Goal: Information Seeking & Learning: Learn about a topic

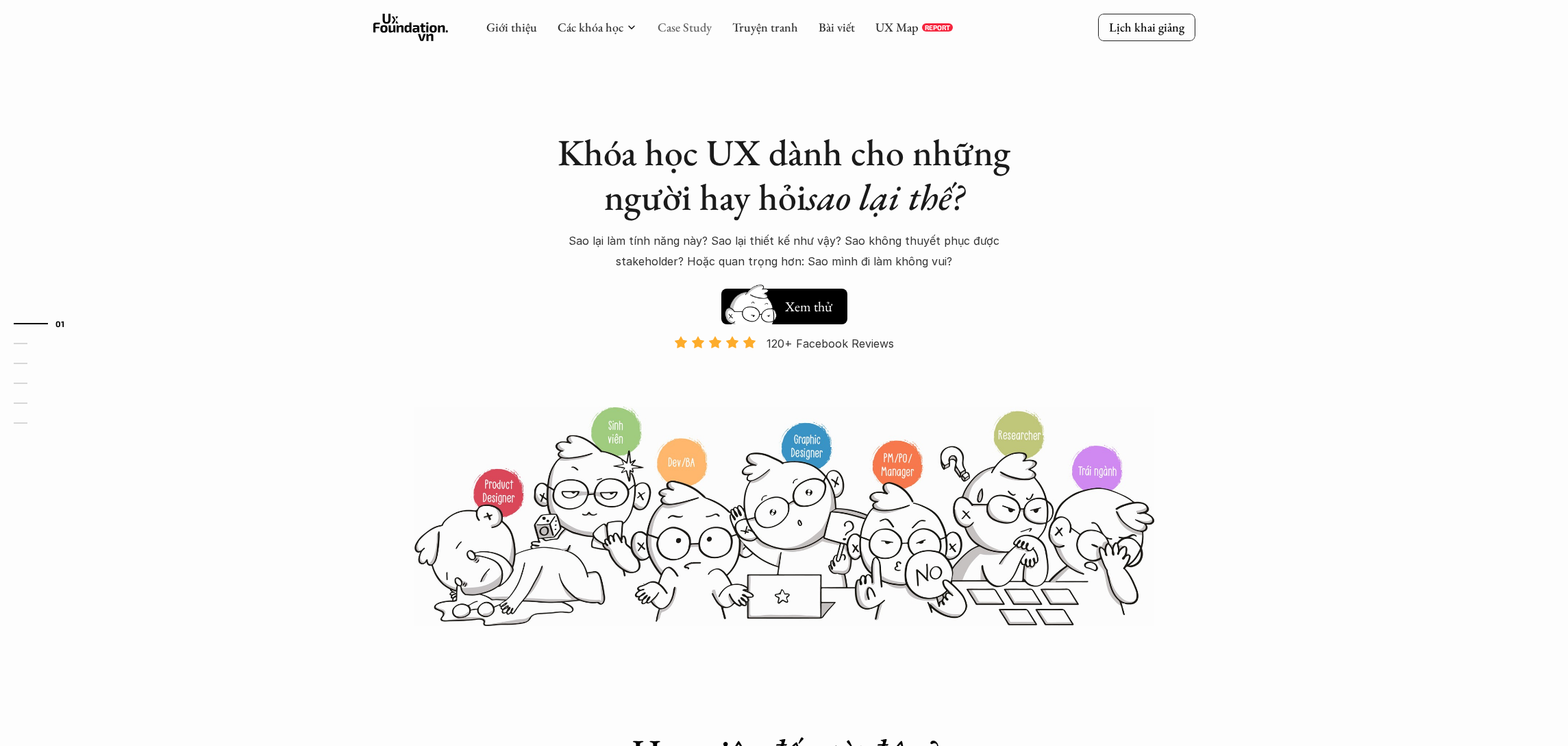
click at [682, 29] on link "Case Study" at bounding box center [685, 27] width 54 height 16
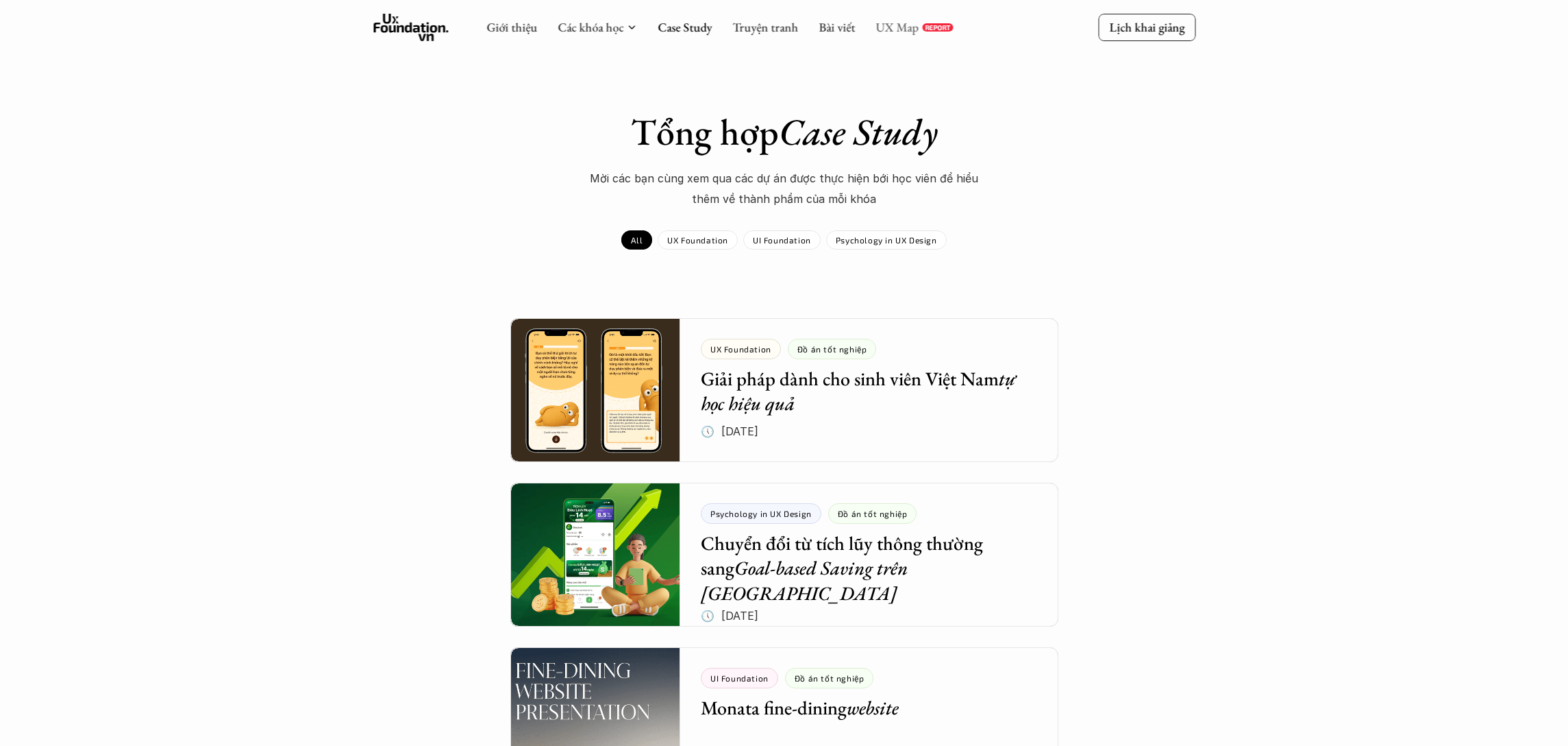
click at [908, 27] on link "UX Map" at bounding box center [897, 27] width 44 height 16
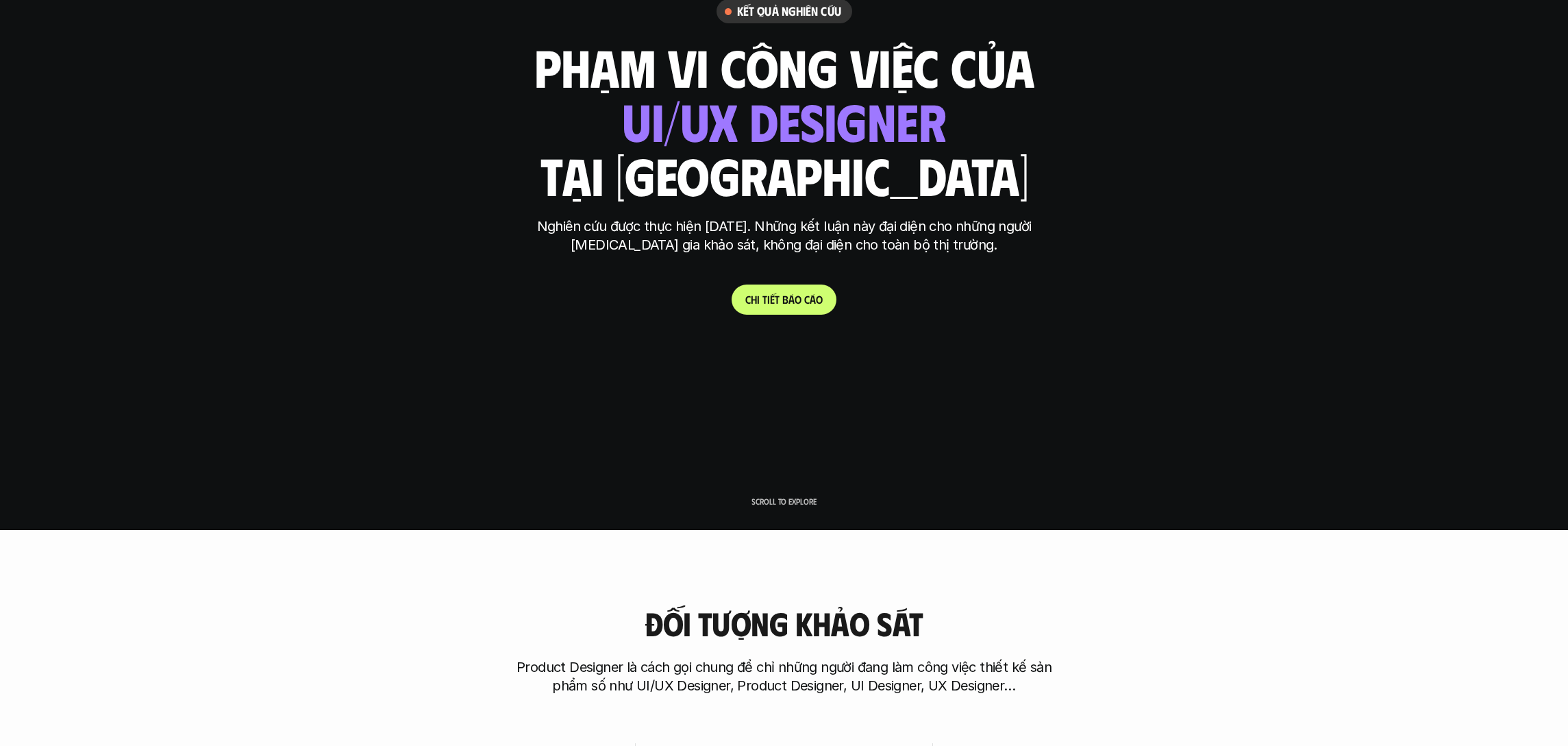
click at [809, 305] on span "c" at bounding box center [807, 298] width 6 height 13
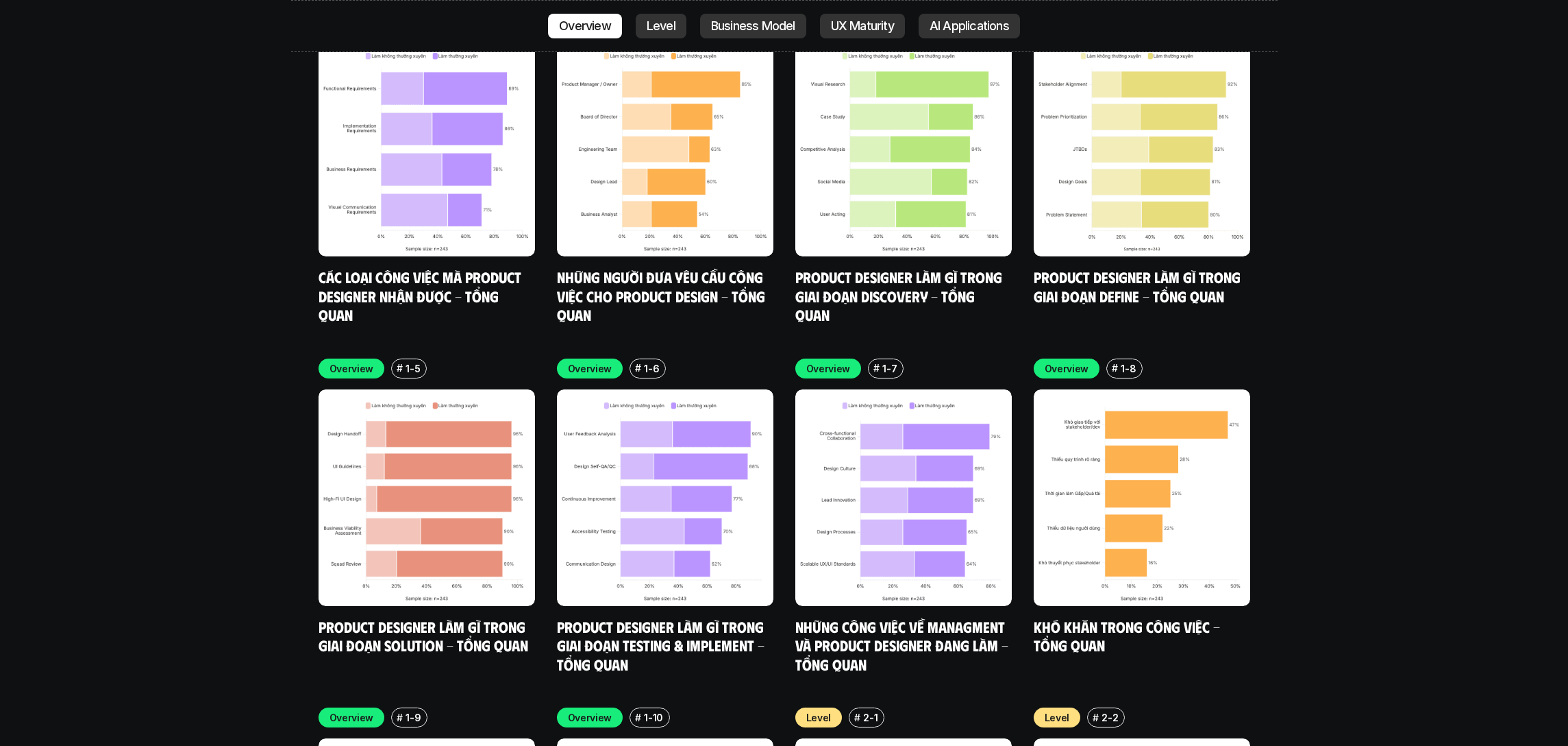
scroll to position [4403, 0]
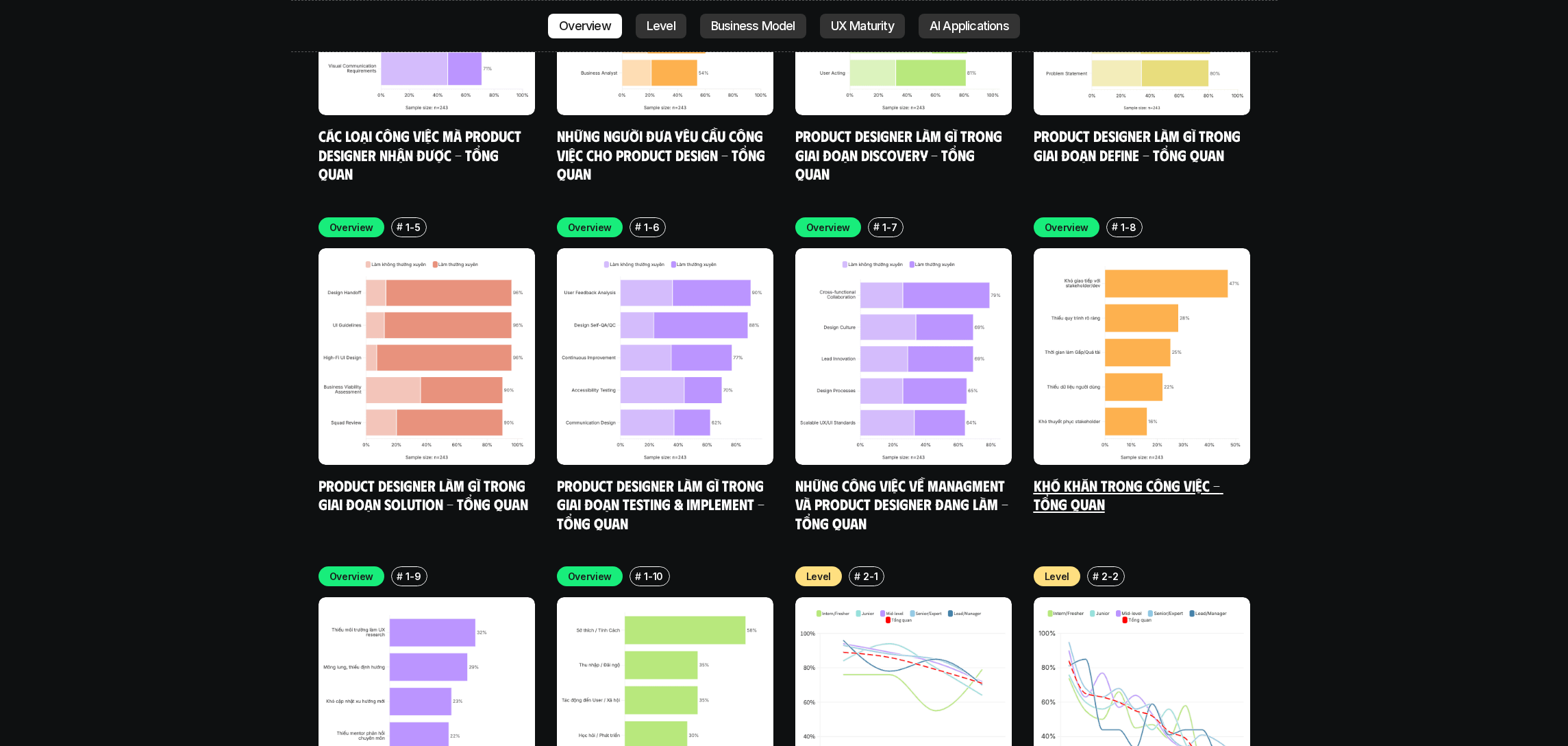
click at [1141, 248] on img at bounding box center [1142, 357] width 217 height 217
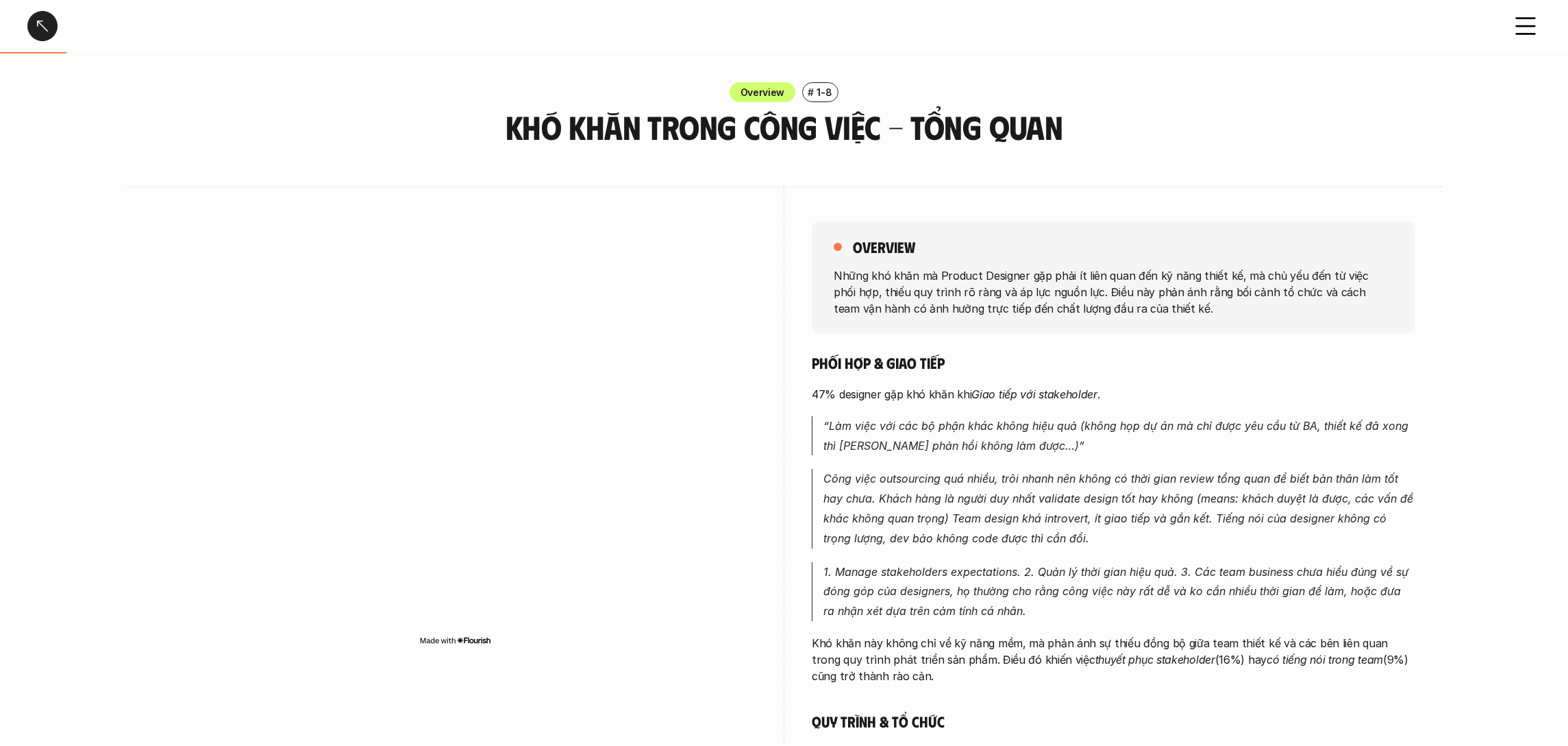
scroll to position [8, 0]
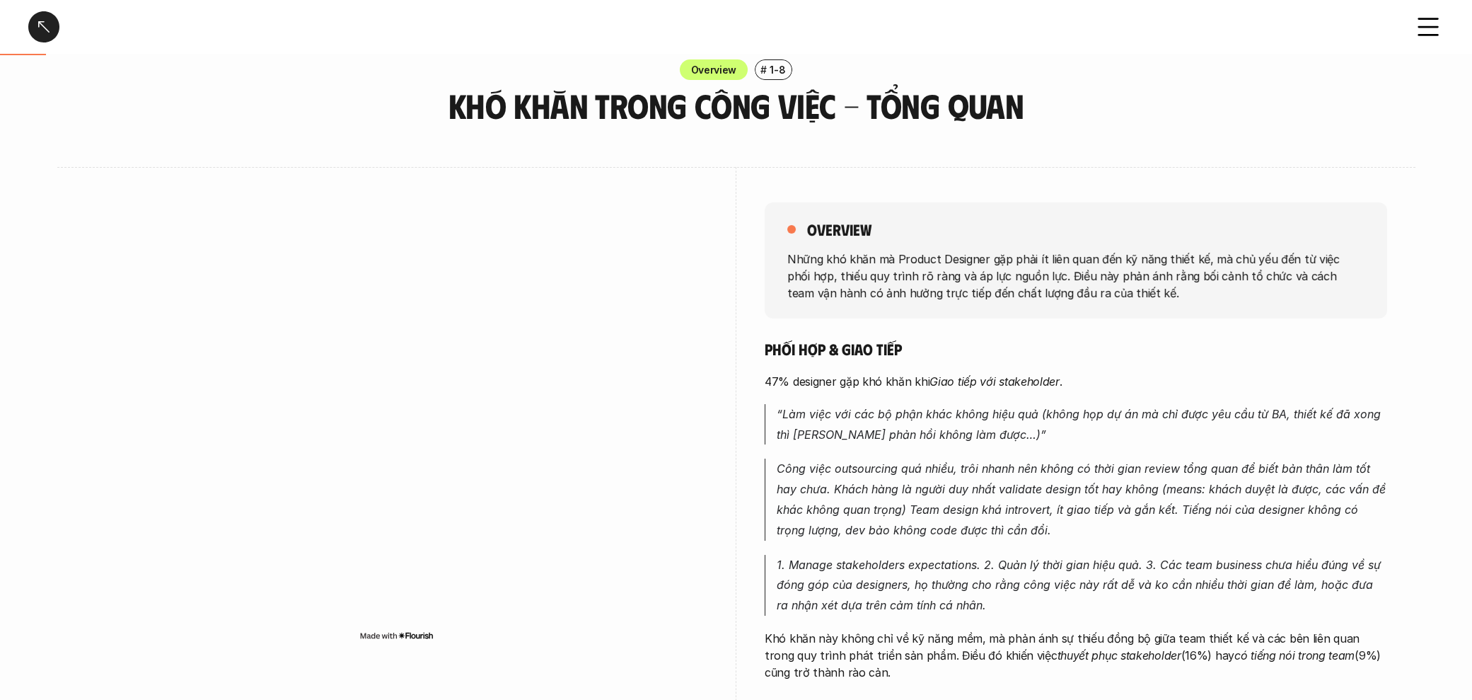
scroll to position [66, 0]
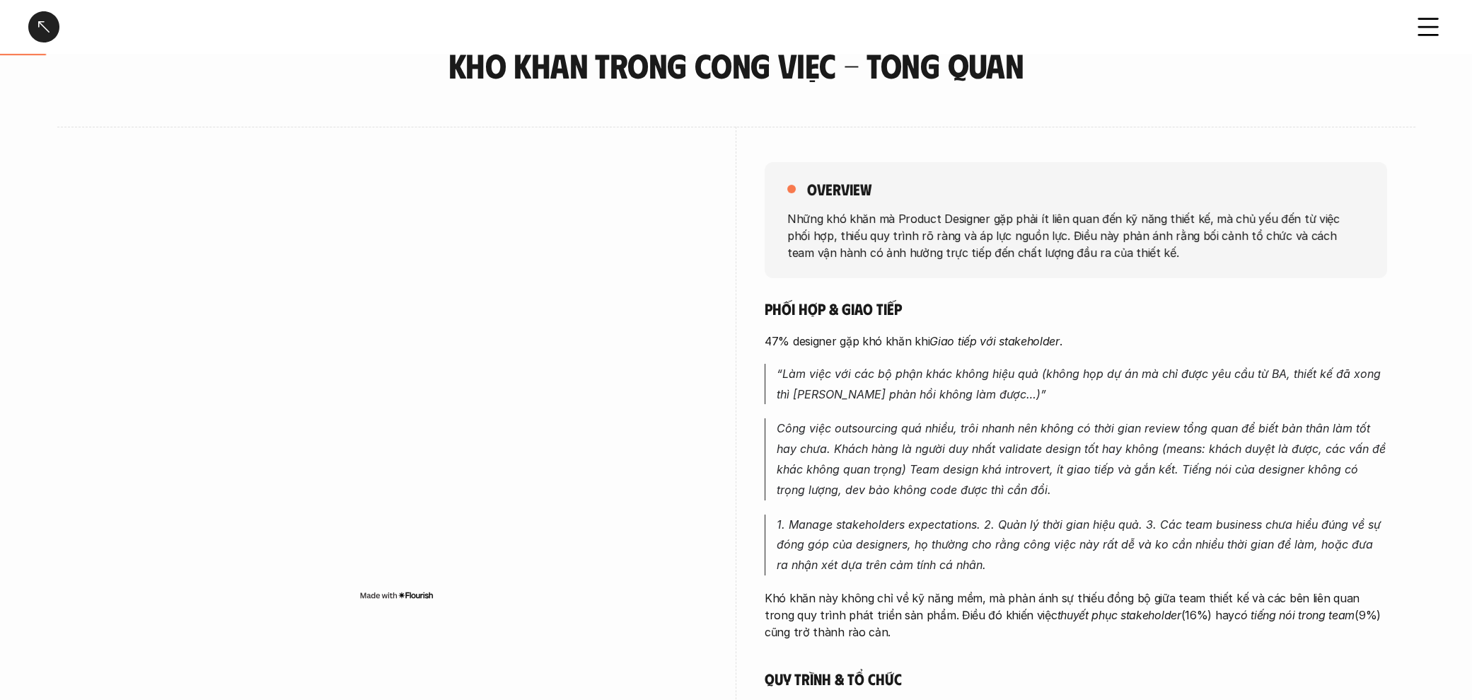
click at [411, 592] on img at bounding box center [396, 594] width 74 height 11
